Goal: Navigation & Orientation: Find specific page/section

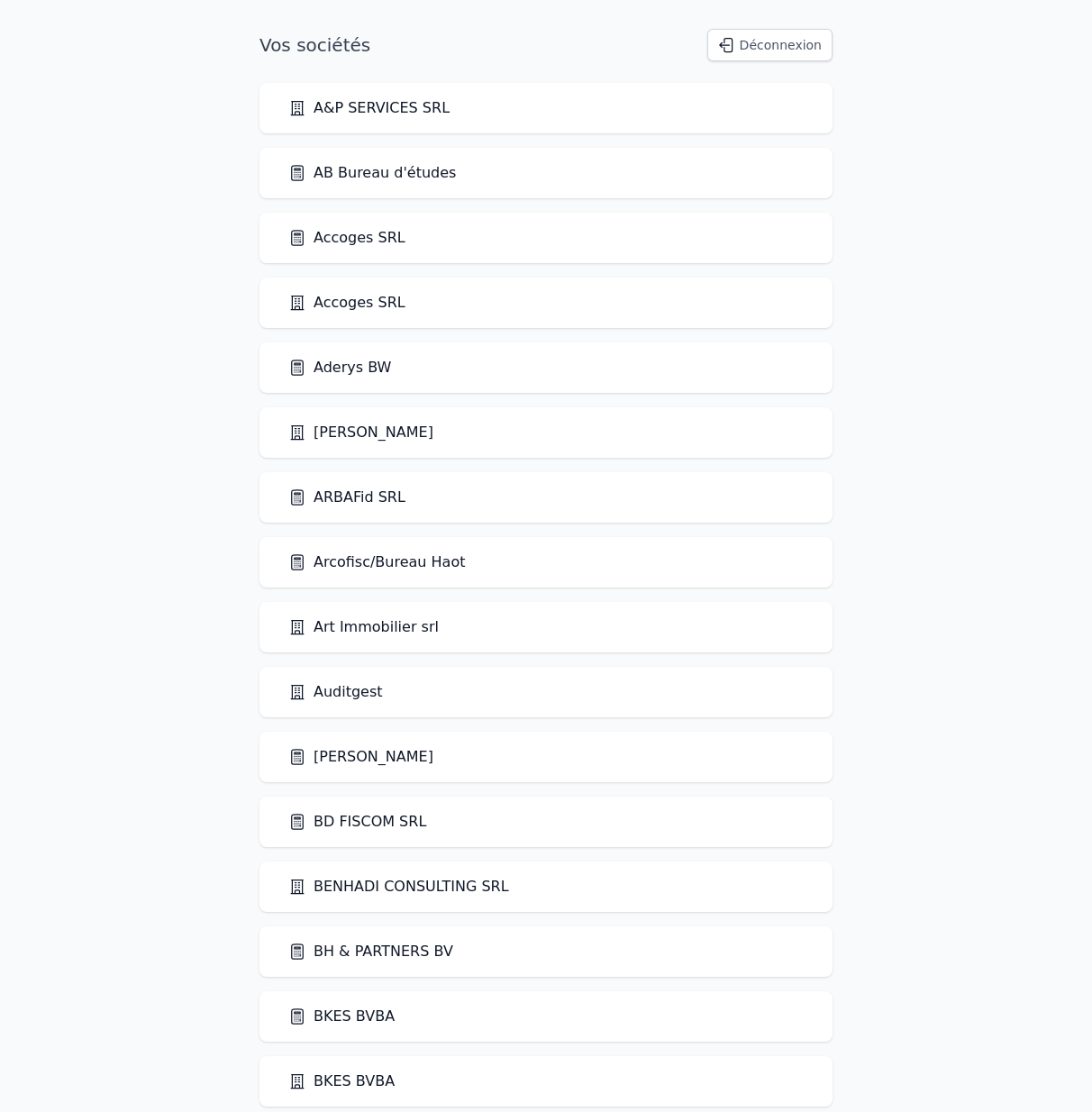
scroll to position [1823, 0]
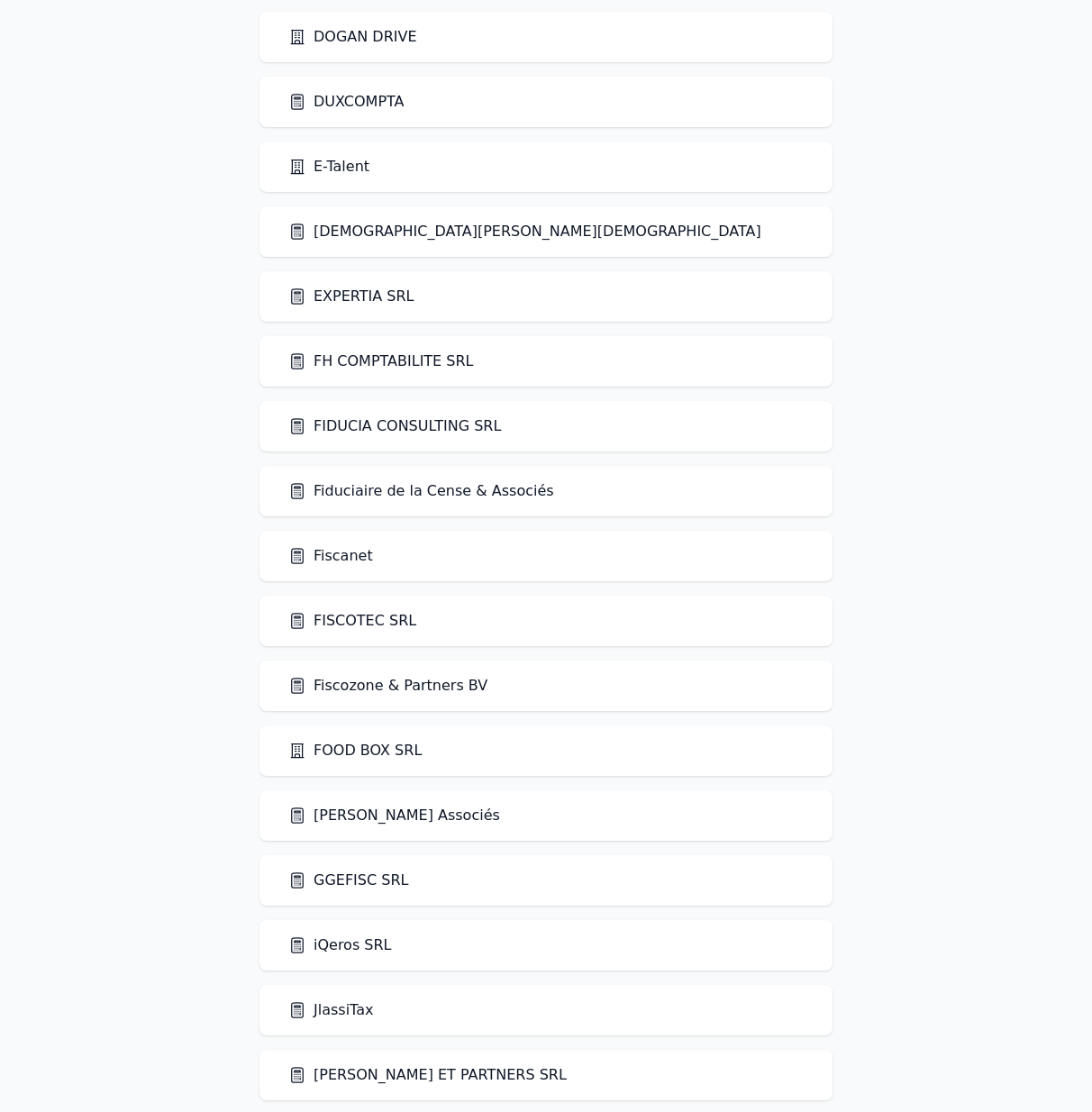
click at [320, 556] on link "Fiscanet" at bounding box center [330, 556] width 85 height 21
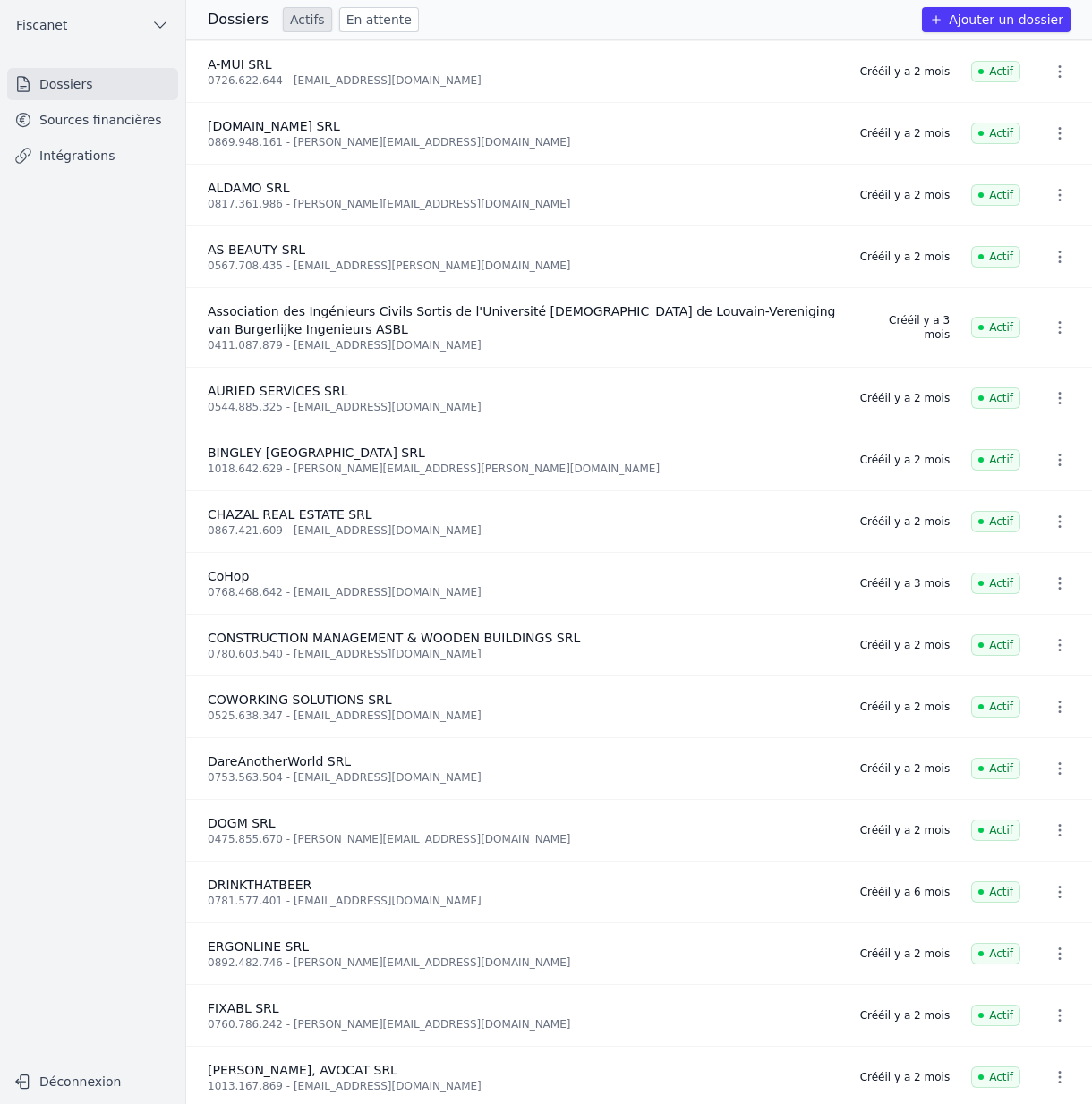
click at [117, 122] on link "Sources financières" at bounding box center [93, 120] width 171 height 32
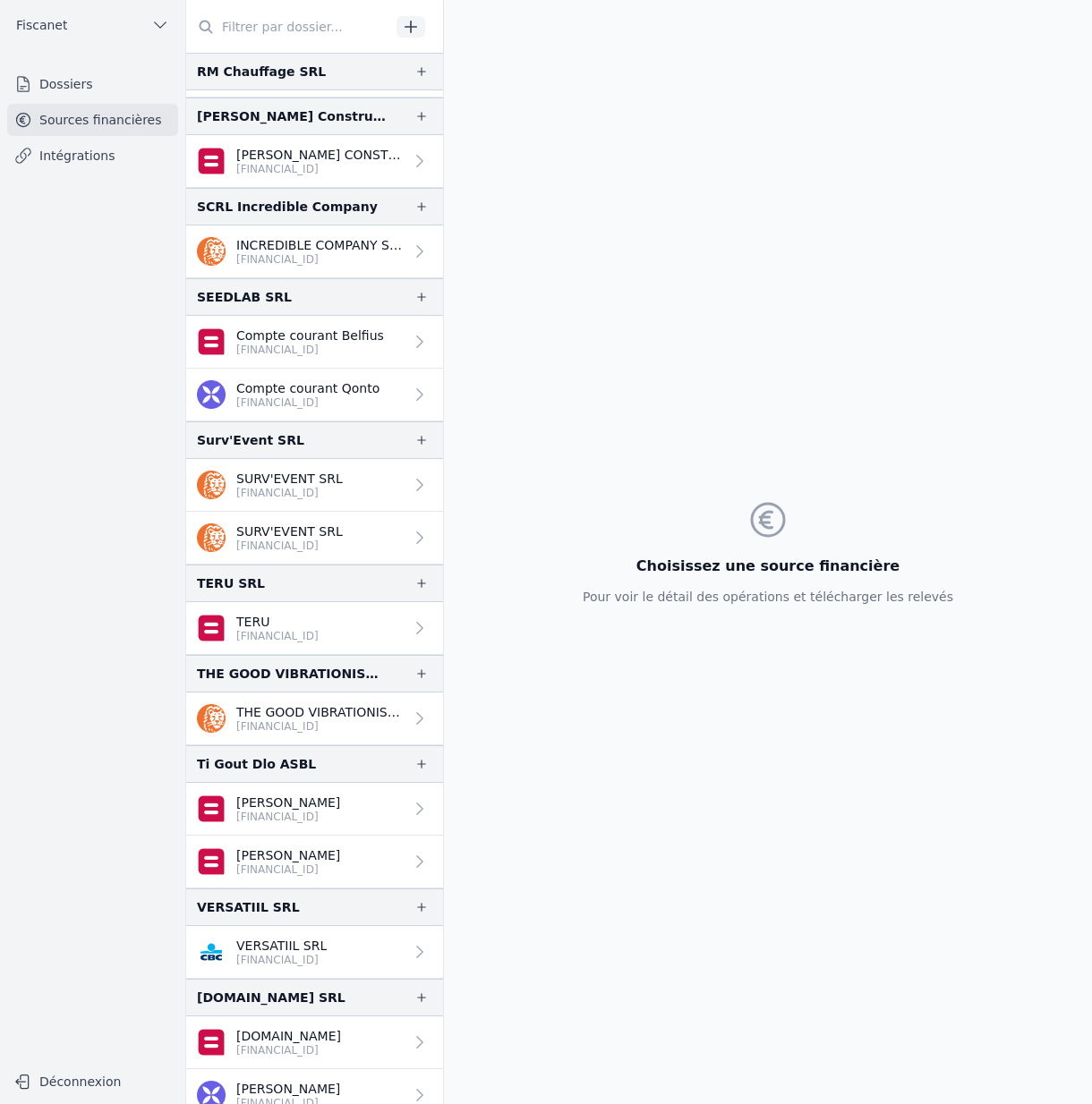
scroll to position [4101, 0]
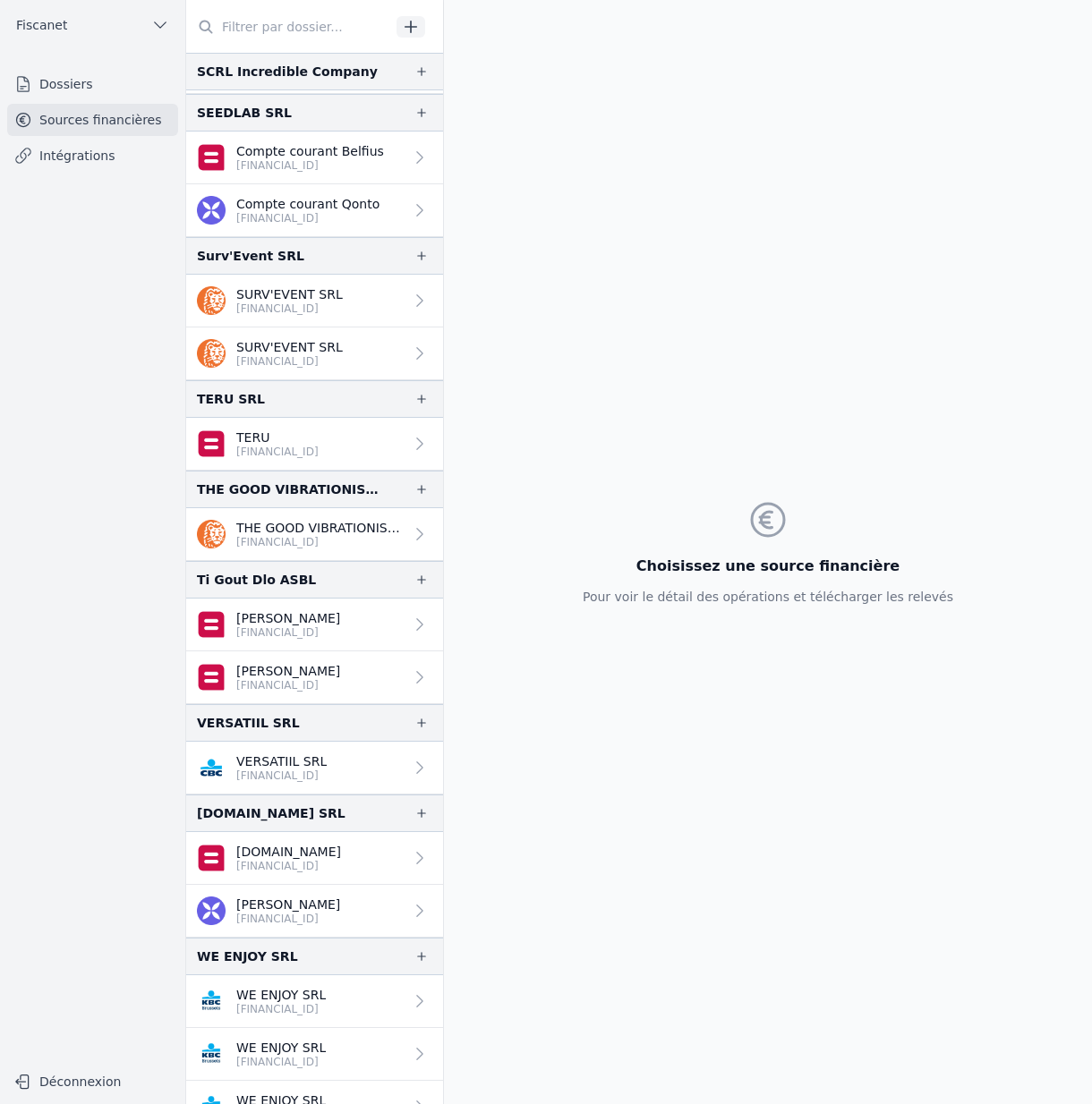
click at [151, 19] on icon "button" at bounding box center [159, 24] width 18 height 18
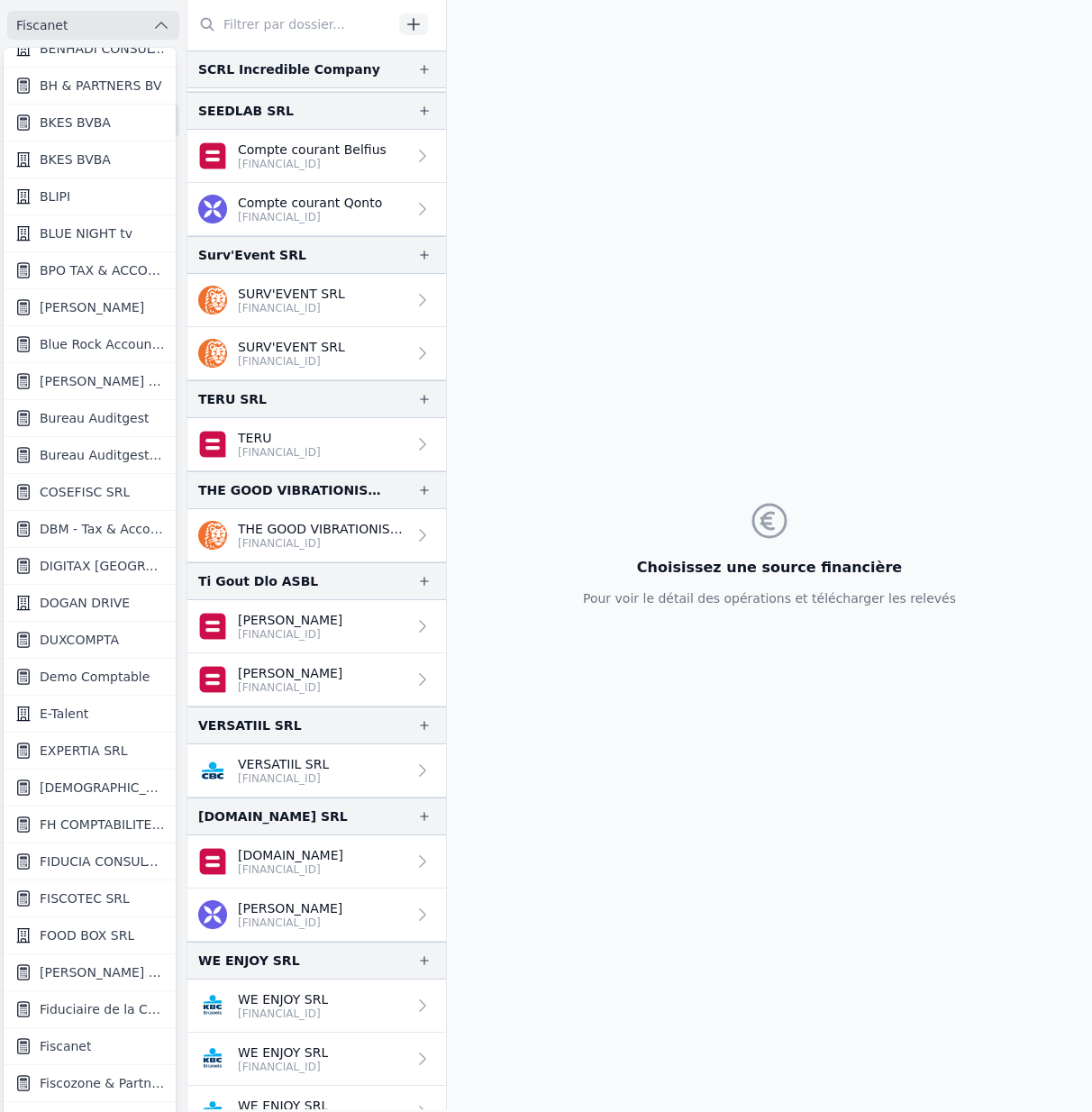
scroll to position [431, 0]
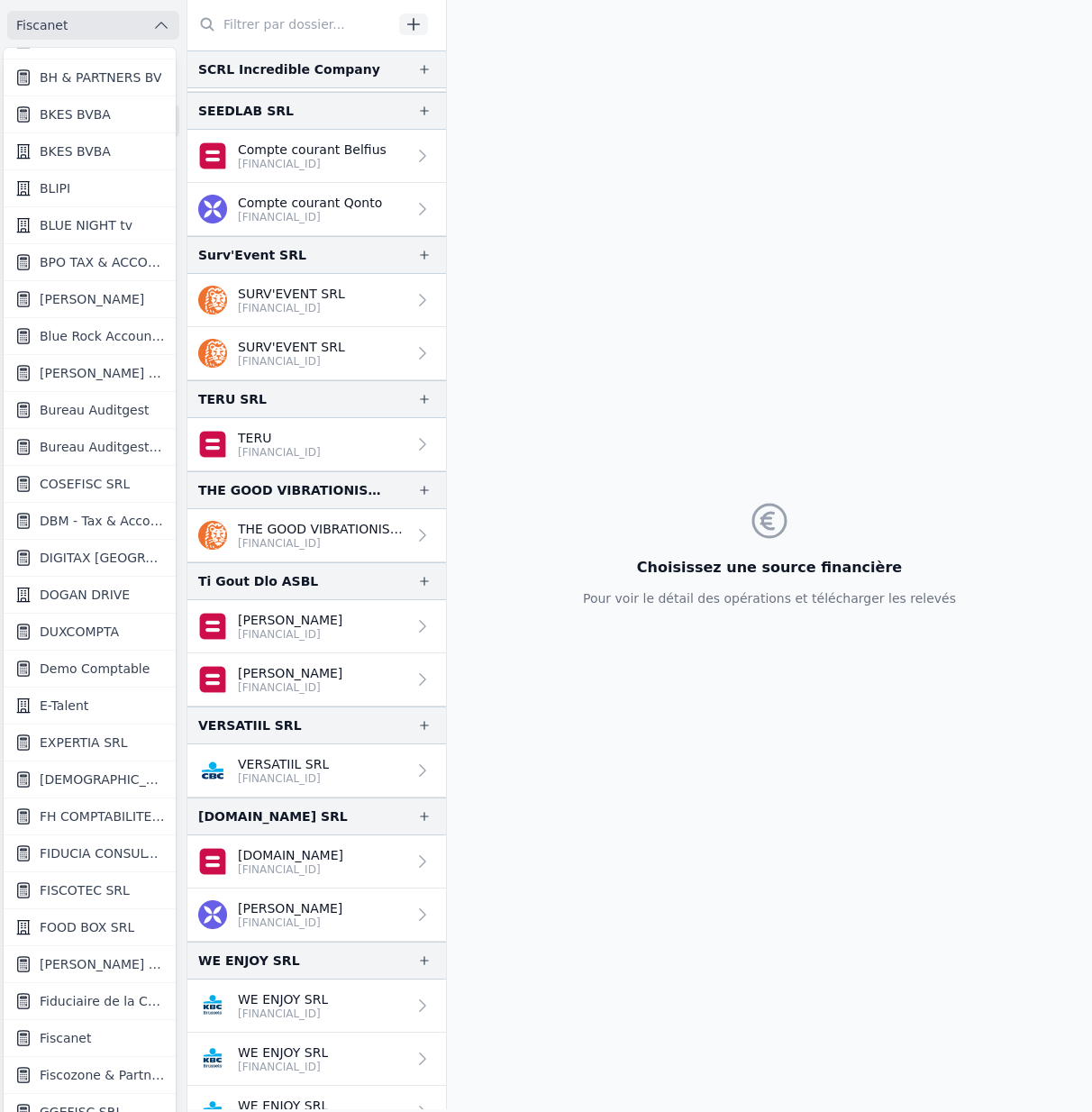
click at [529, 478] on div at bounding box center [546, 556] width 1092 height 1112
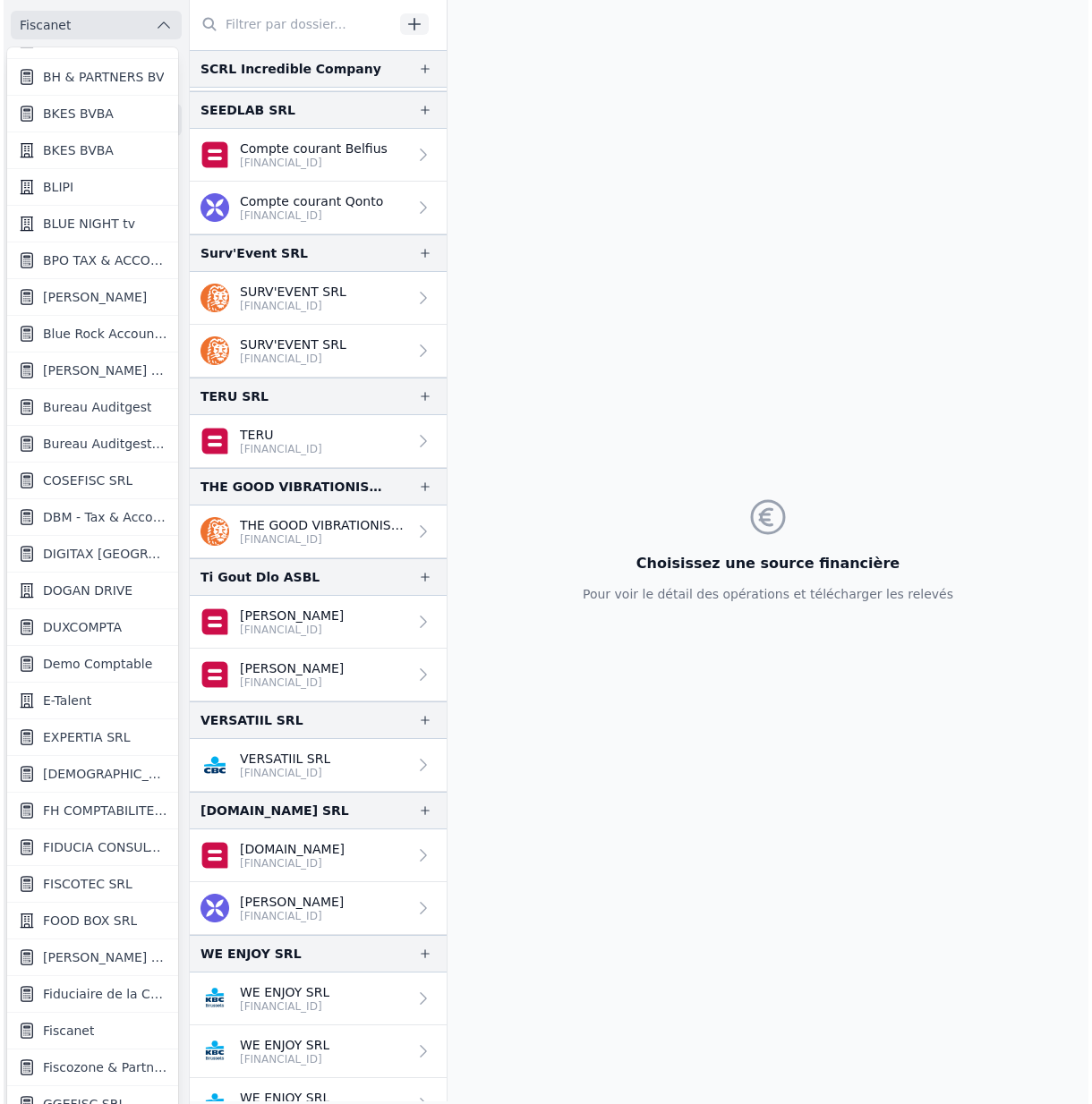
scroll to position [0, 0]
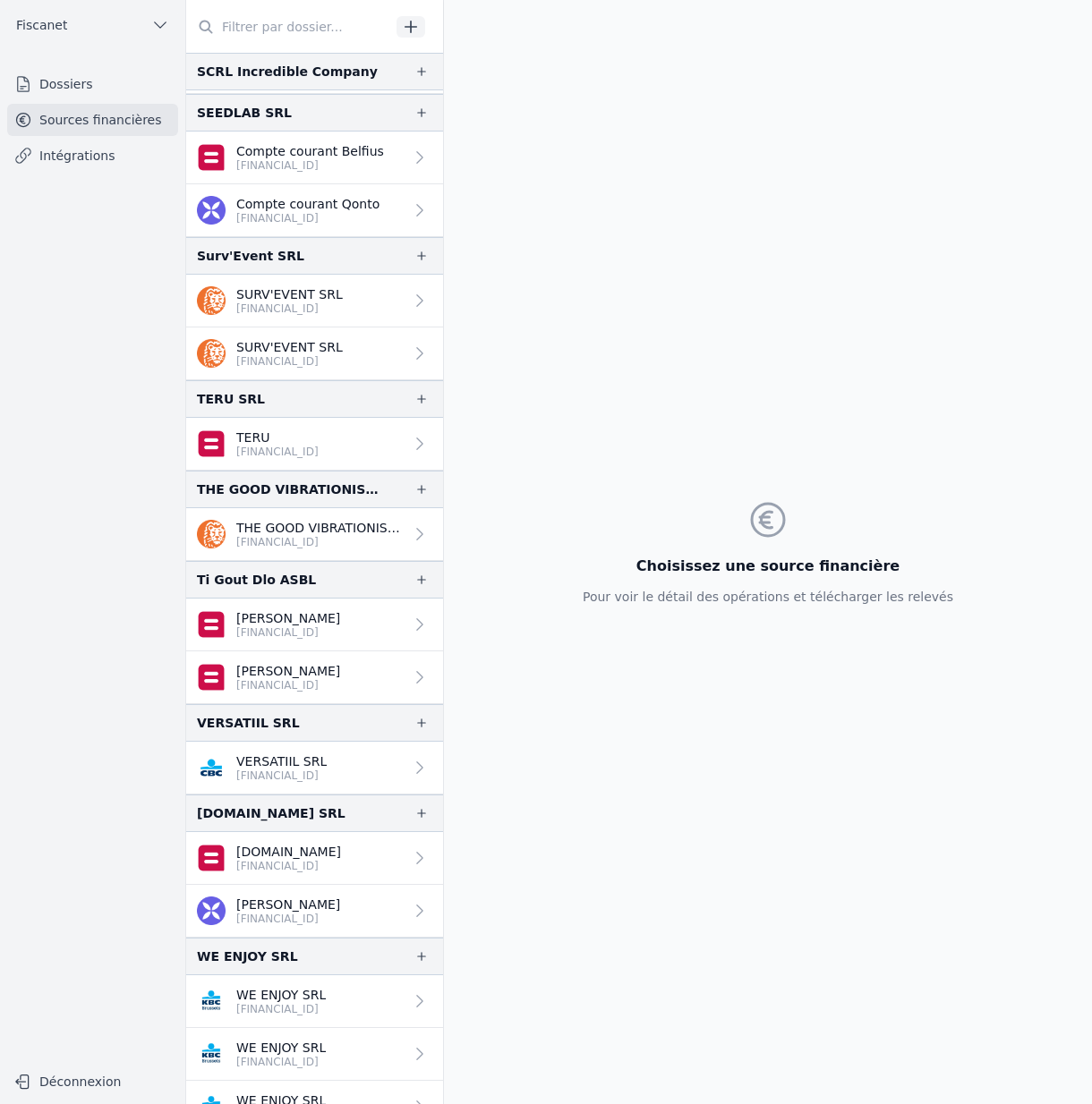
click at [117, 28] on button "Fiscanet" at bounding box center [93, 25] width 171 height 29
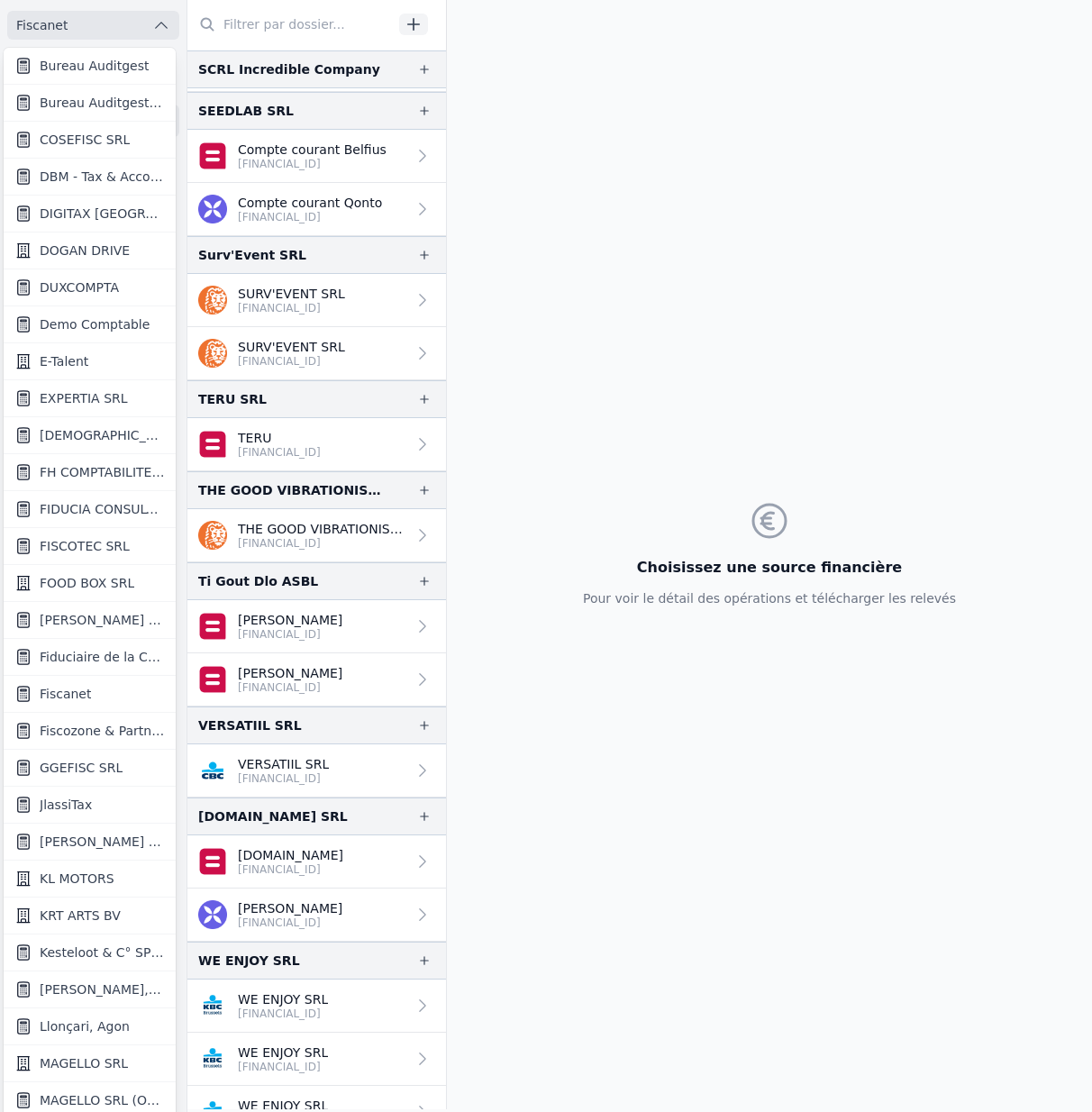
scroll to position [778, 0]
click at [81, 729] on span "Fiscozone & Partners BV" at bounding box center [102, 728] width 125 height 18
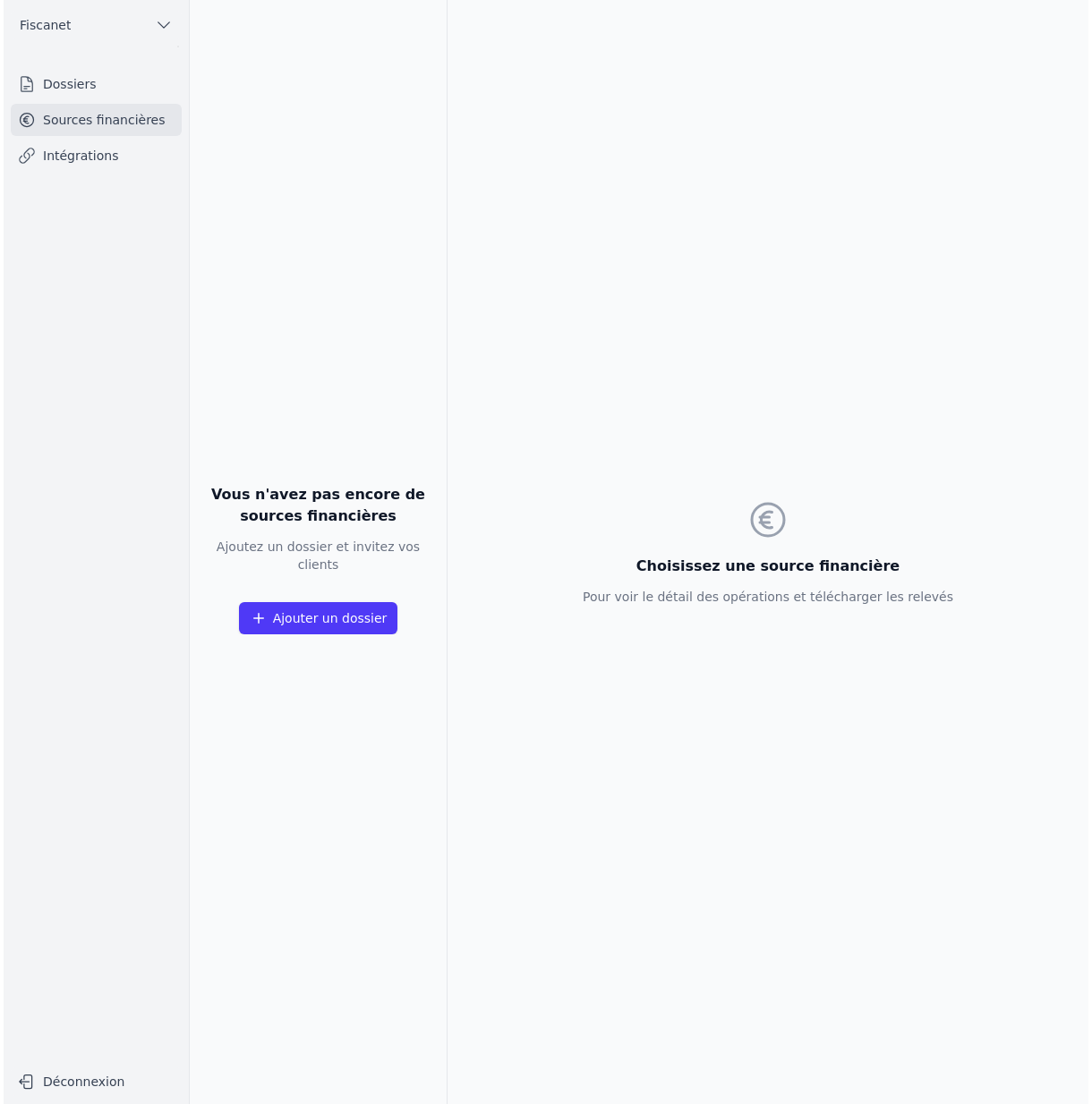
scroll to position [0, 0]
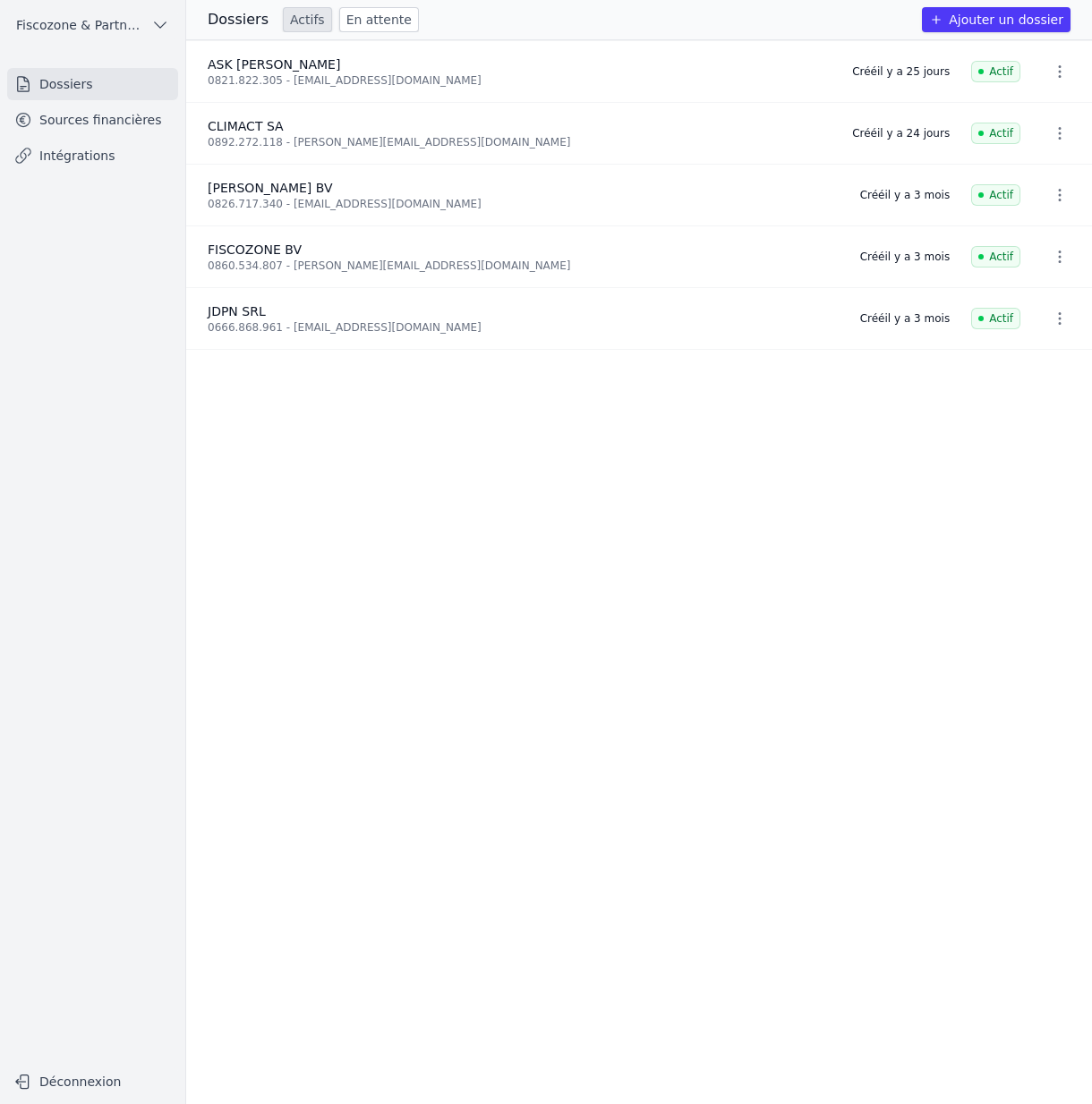
click at [124, 125] on link "Sources financières" at bounding box center [93, 120] width 171 height 32
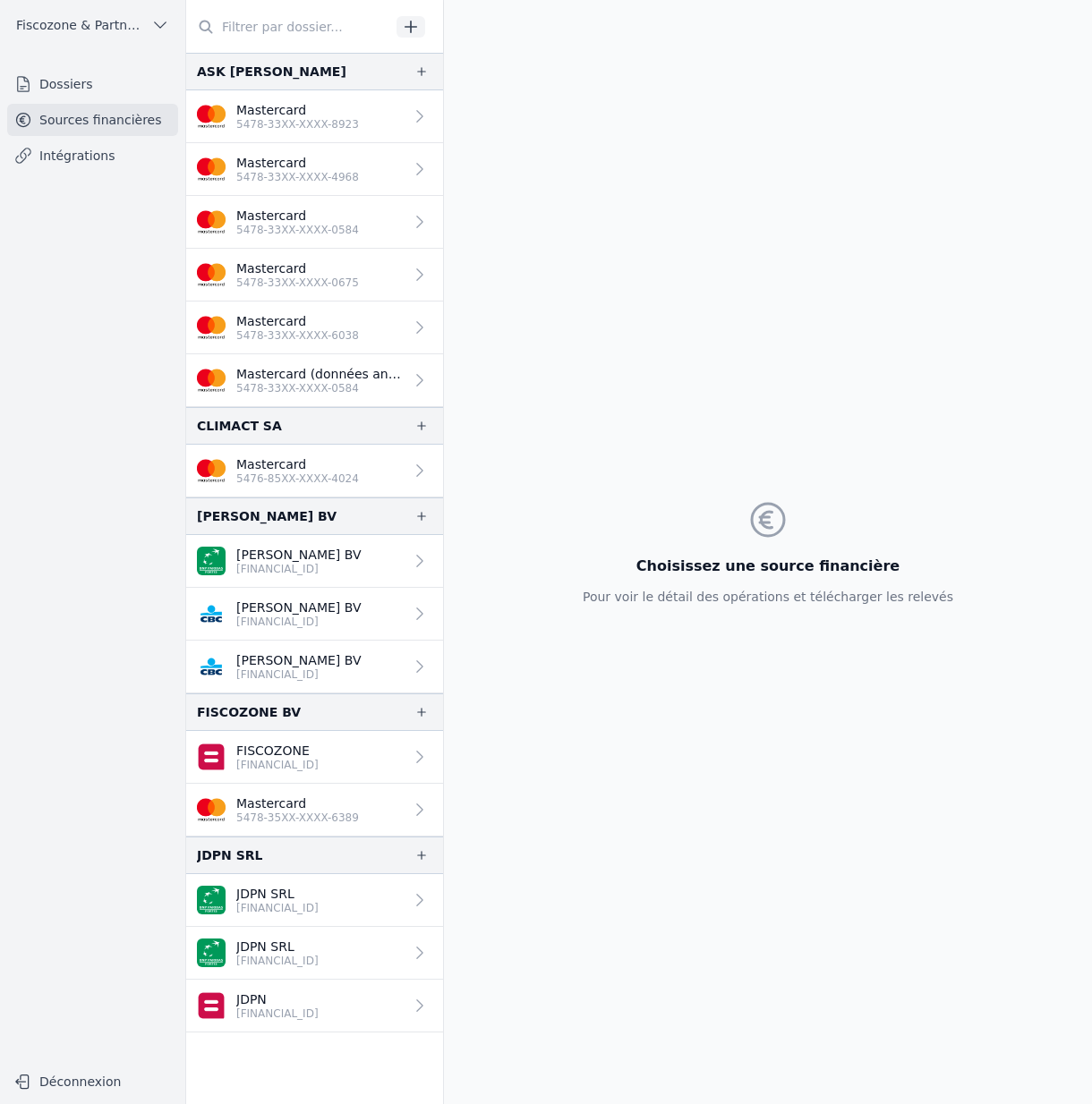
click at [308, 108] on p "Mastercard" at bounding box center [298, 109] width 122 height 18
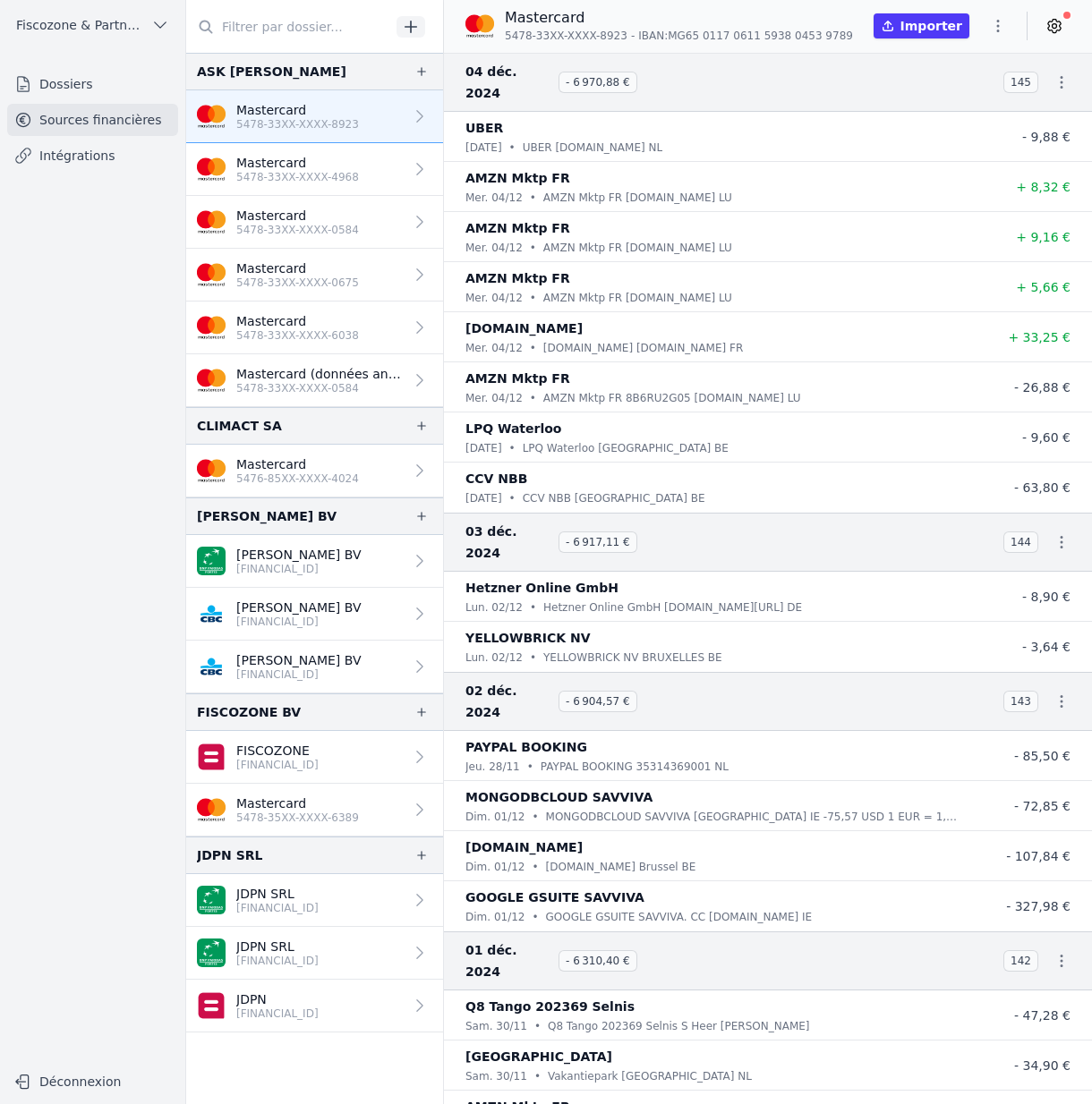
click at [319, 159] on p "Mastercard" at bounding box center [298, 162] width 122 height 18
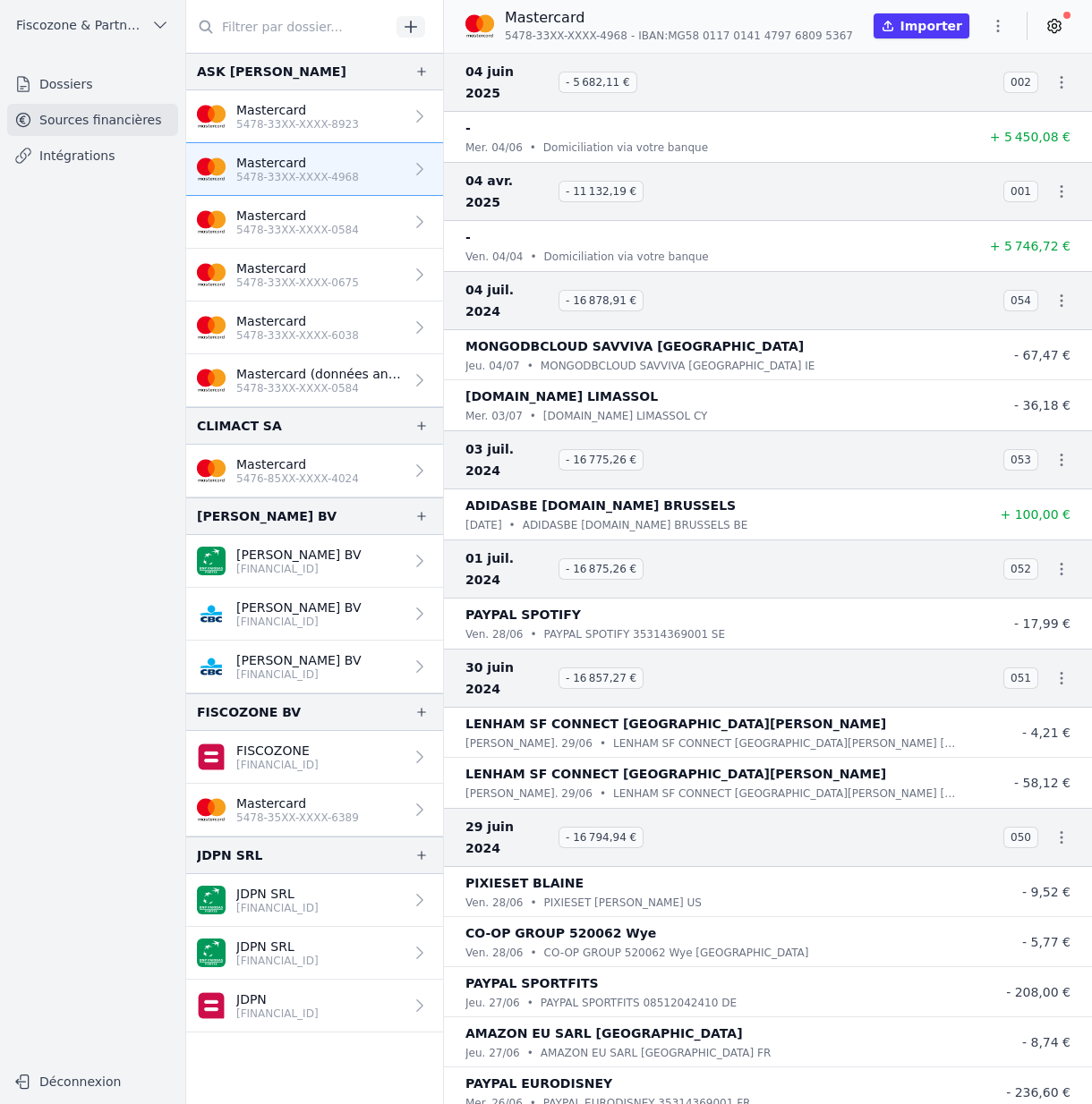
click at [336, 232] on p "5478-33XX-XXXX-0584" at bounding box center [298, 229] width 122 height 14
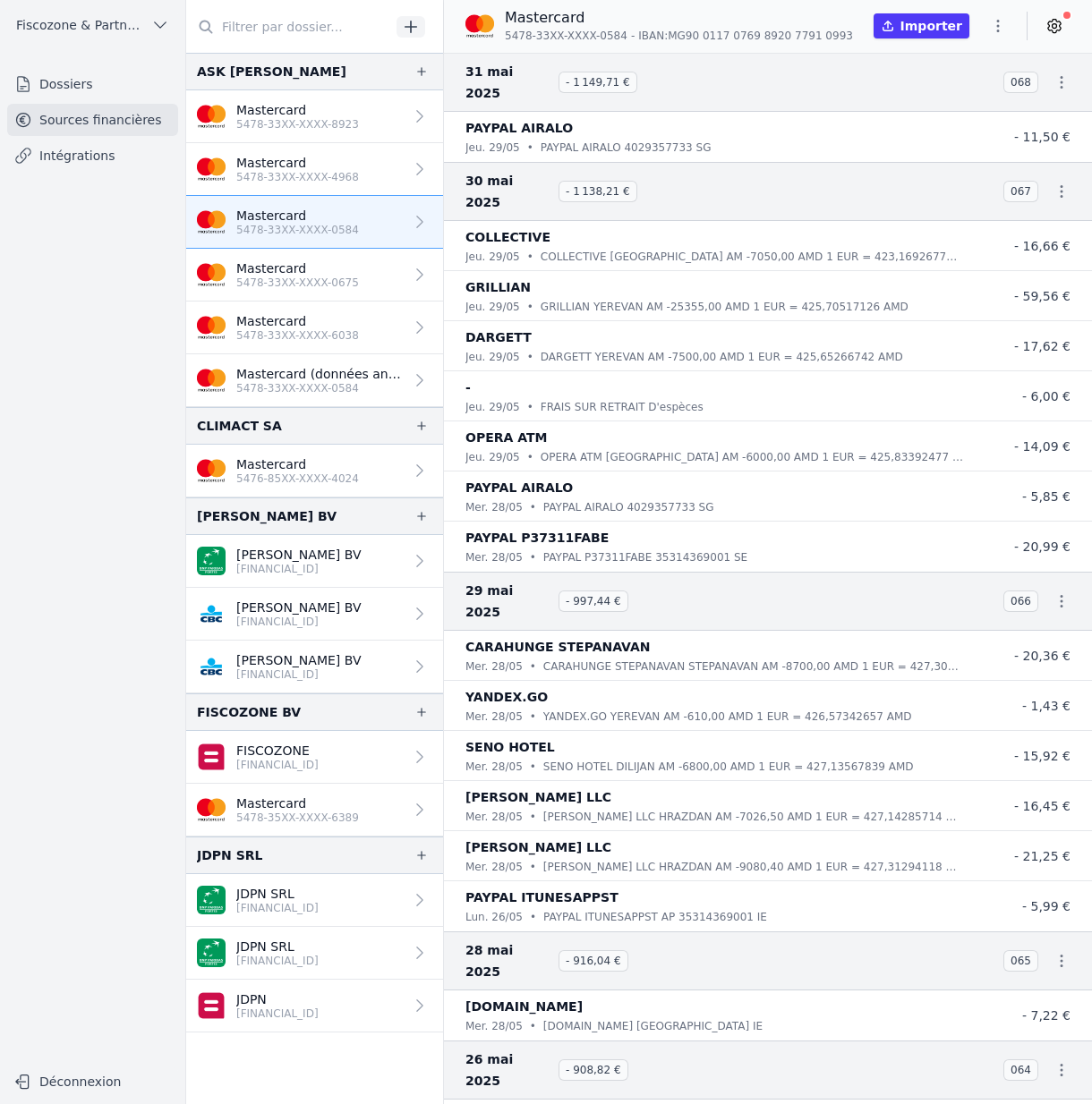
click at [345, 260] on p "Mastercard" at bounding box center [298, 268] width 122 height 18
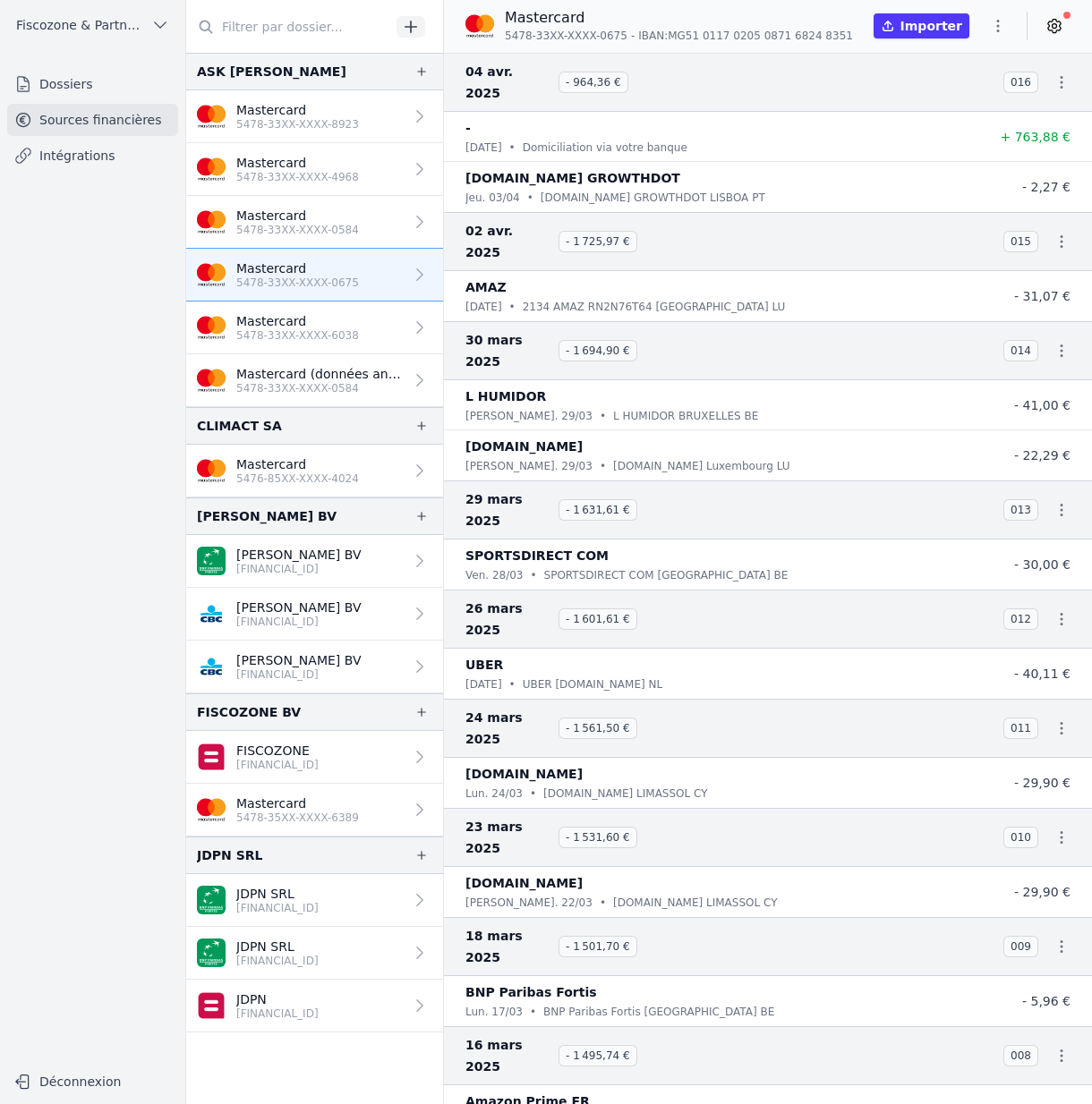
click at [342, 333] on p "5478-33XX-XXXX-6038" at bounding box center [298, 335] width 122 height 14
